Goal: Task Accomplishment & Management: Complete application form

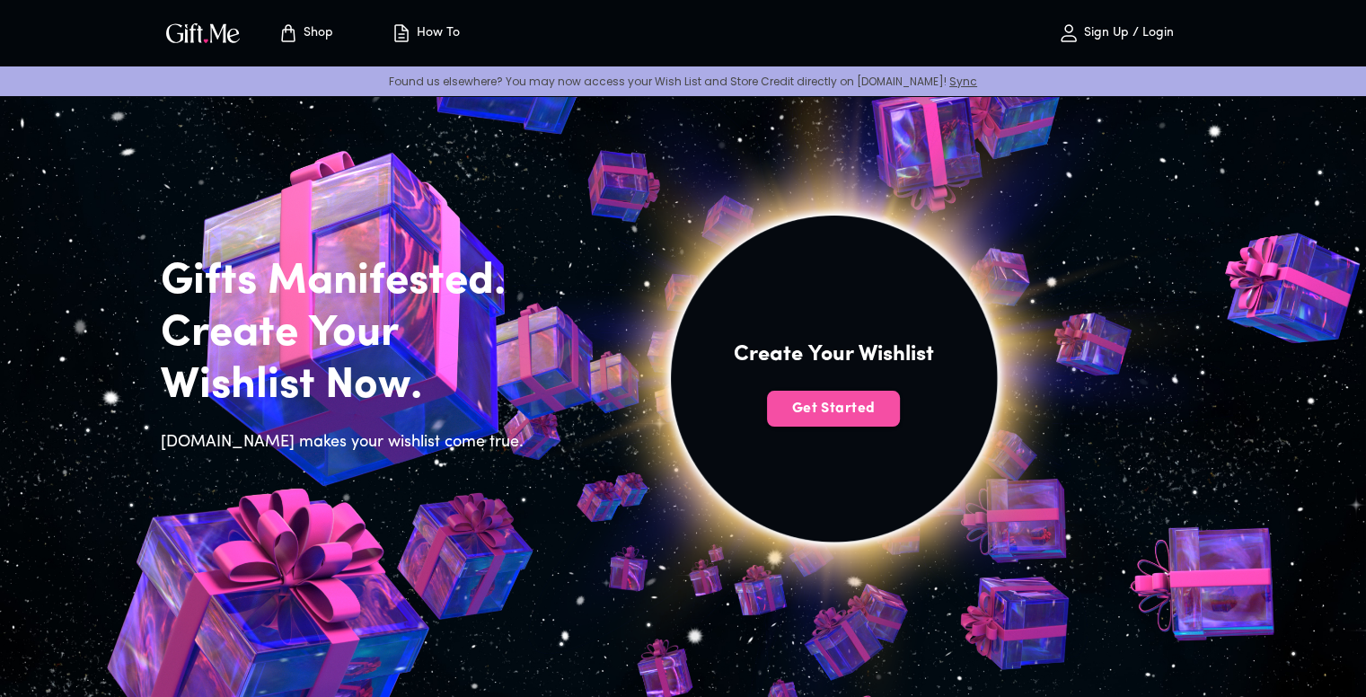
click at [811, 393] on button "Get Started" at bounding box center [833, 409] width 133 height 36
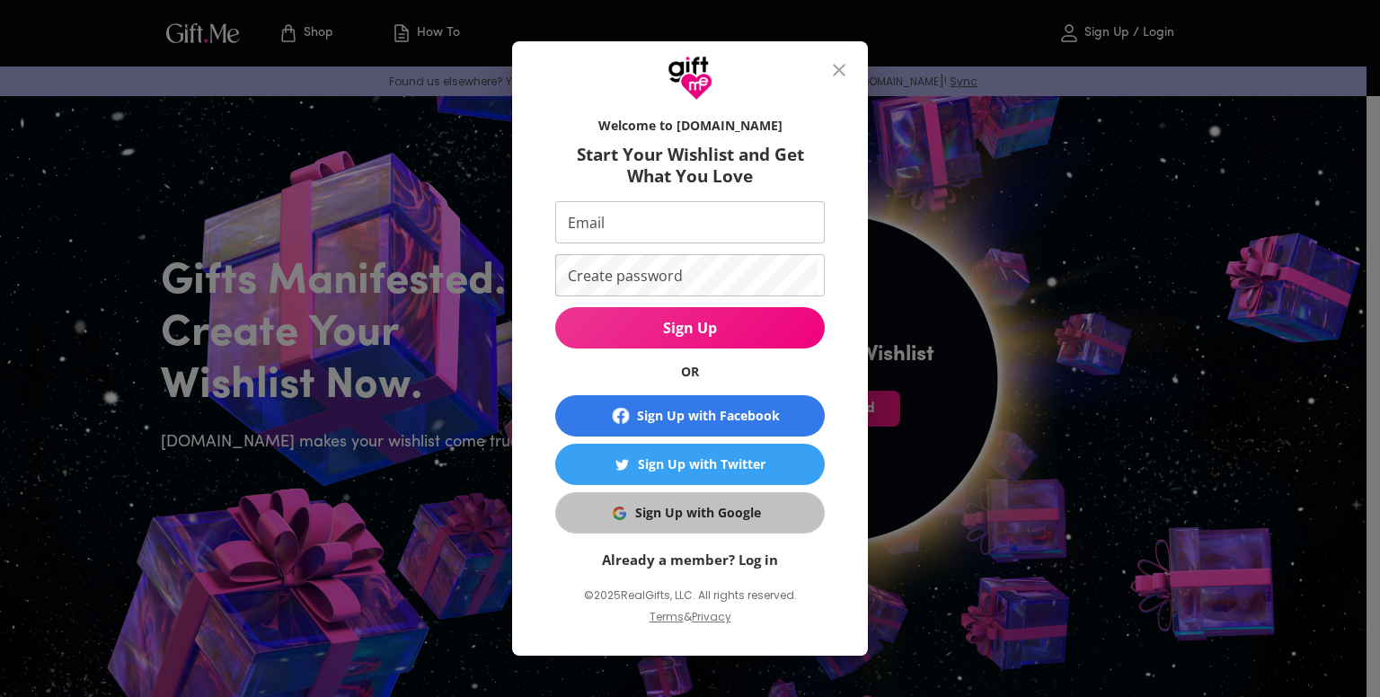
click at [747, 515] on div "Sign Up with Google" at bounding box center [698, 513] width 126 height 20
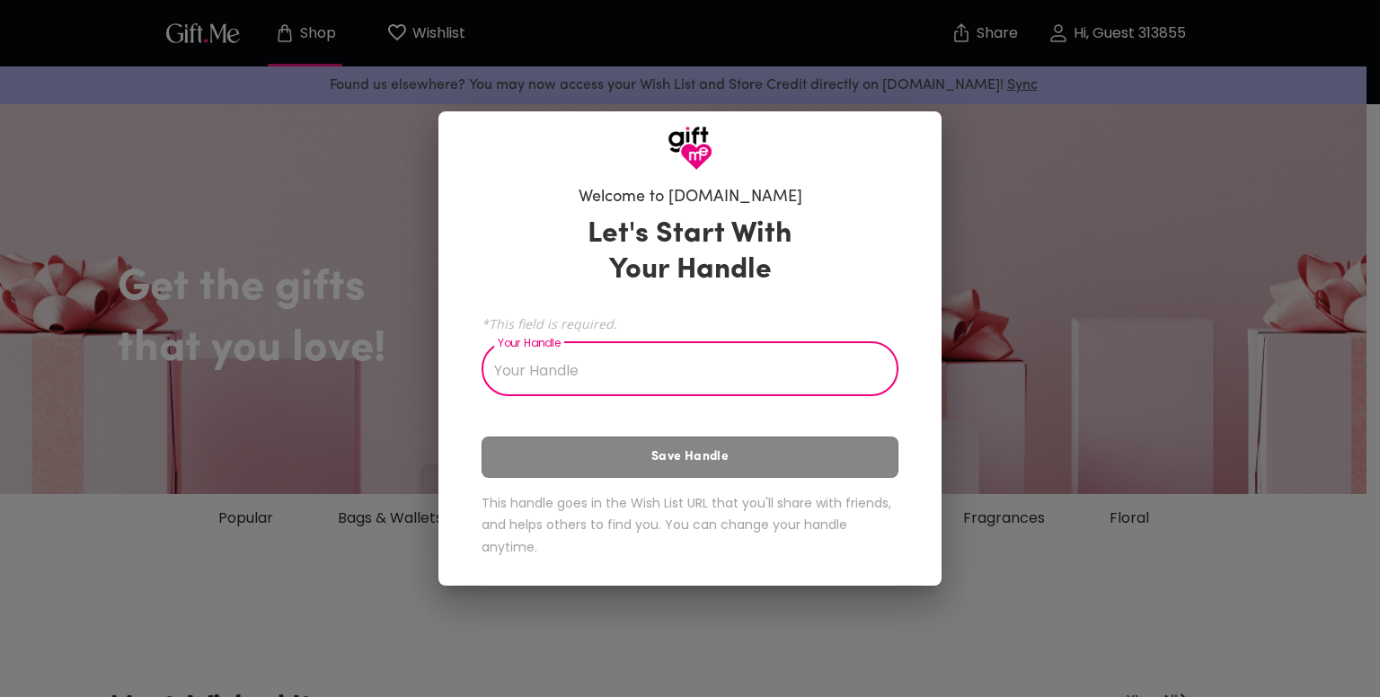
click at [781, 371] on input "Your Handle" at bounding box center [680, 371] width 397 height 50
